Goal: Transaction & Acquisition: Book appointment/travel/reservation

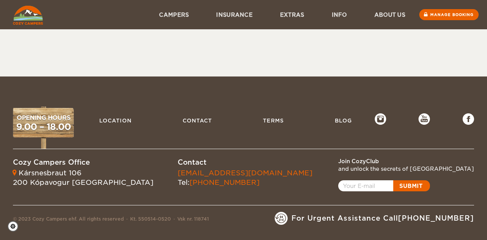
click at [37, 15] on img at bounding box center [28, 15] width 30 height 19
click at [442, 18] on link "Manage booking" at bounding box center [448, 14] width 61 height 11
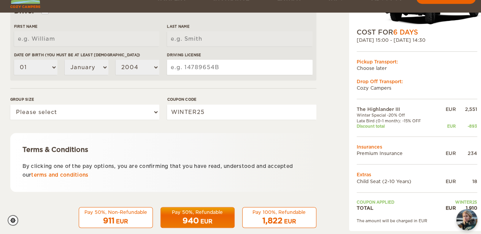
scroll to position [260, 0]
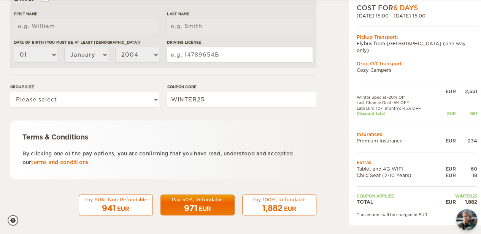
scroll to position [259, 0]
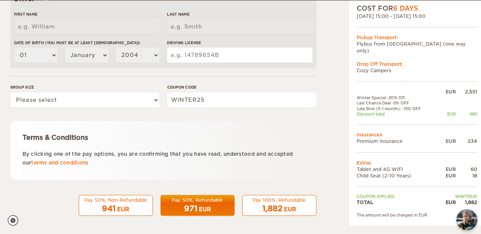
click at [291, 113] on form "Renter First Name Last Name Date of birth (You must be at least [DEMOGRAPHIC_DA…" at bounding box center [163, 16] width 306 height 400
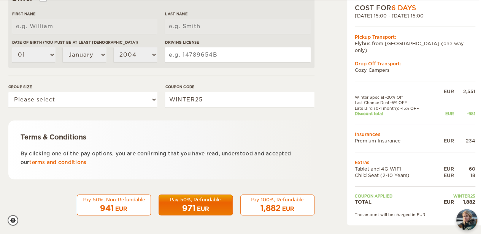
scroll to position [260, 2]
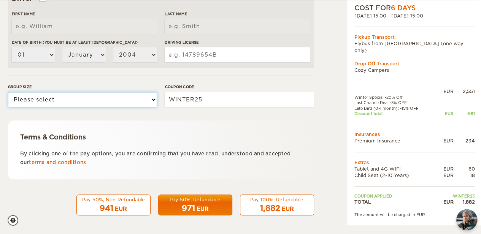
click at [127, 98] on select "Please select 1 2 3" at bounding box center [82, 99] width 149 height 15
select select "3"
click at [8, 92] on select "Please select 1 2 3" at bounding box center [82, 99] width 149 height 15
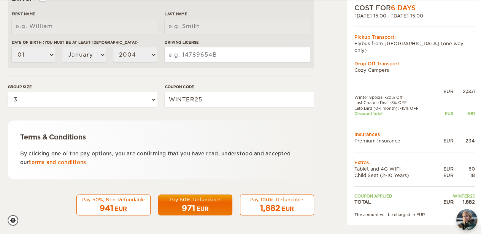
click at [189, 124] on div "Terms & Conditions By clicking one of the pay options, you are confirming that …" at bounding box center [161, 150] width 306 height 59
